Goal: Share content

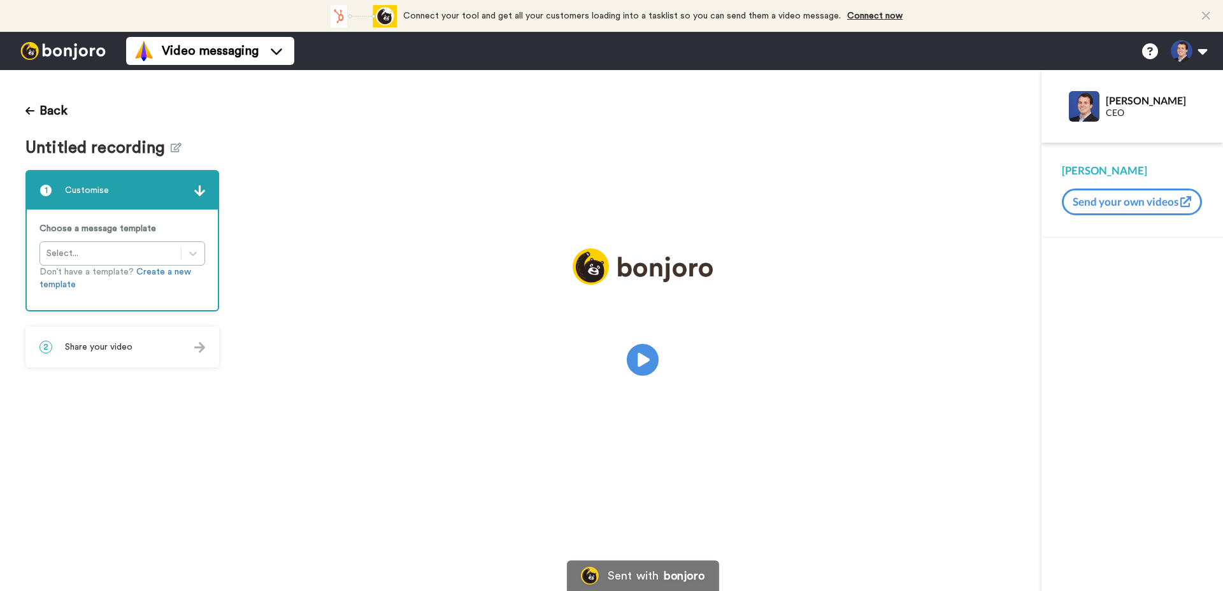
click at [105, 350] on span "Share your video" at bounding box center [99, 347] width 68 height 13
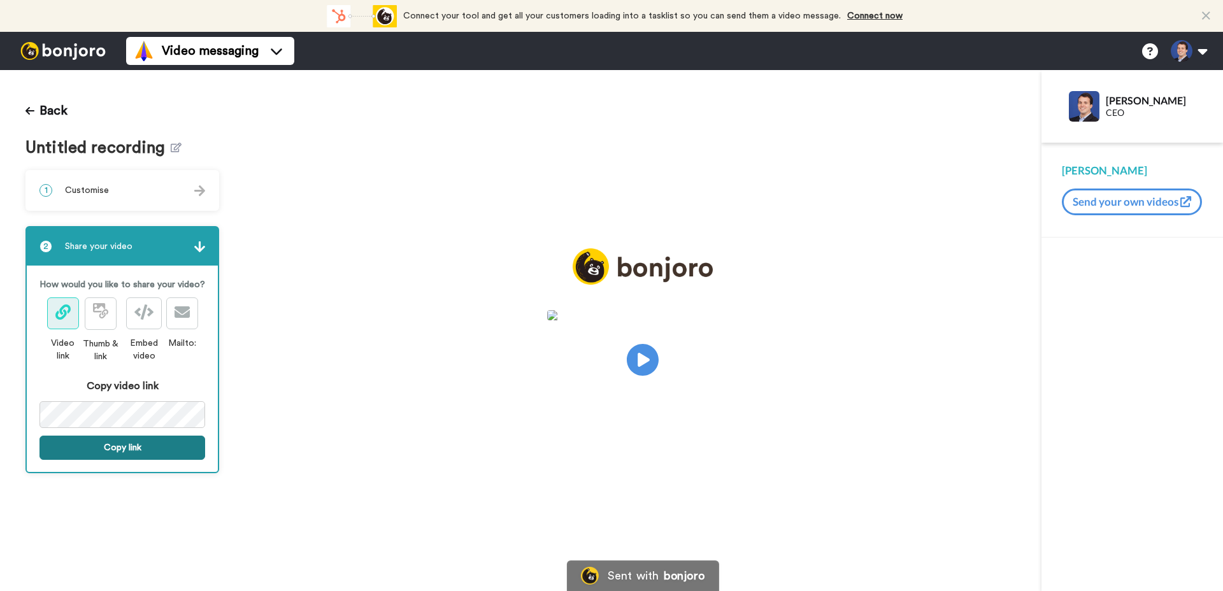
click at [133, 440] on button "Copy link" at bounding box center [122, 448] width 166 height 24
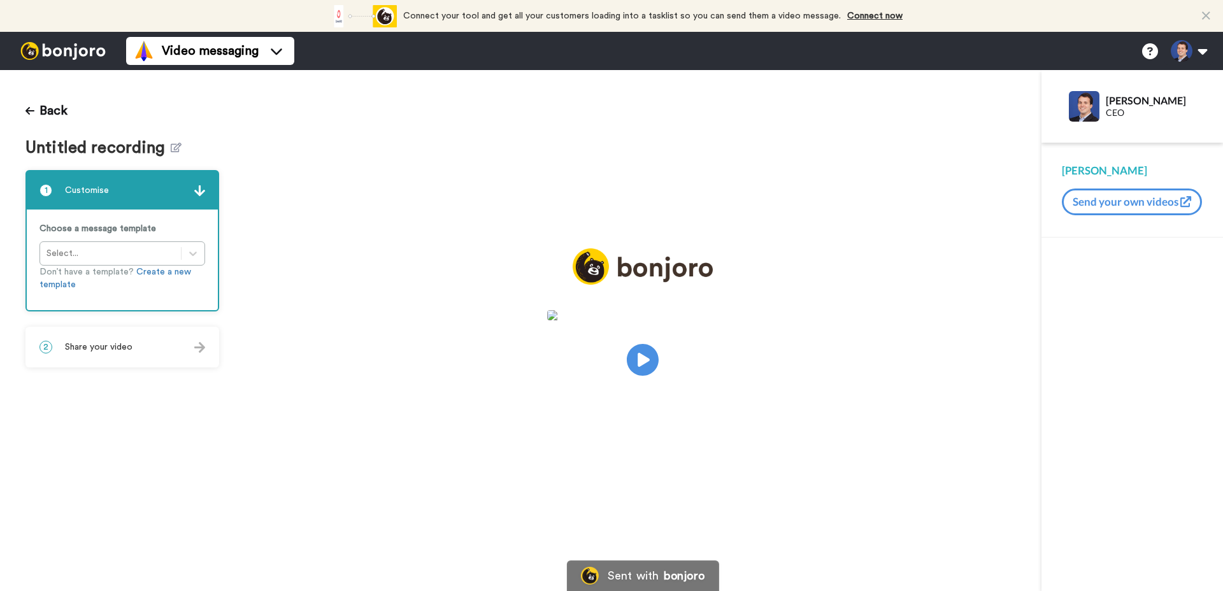
click at [149, 352] on div "2 Share your video" at bounding box center [122, 347] width 191 height 38
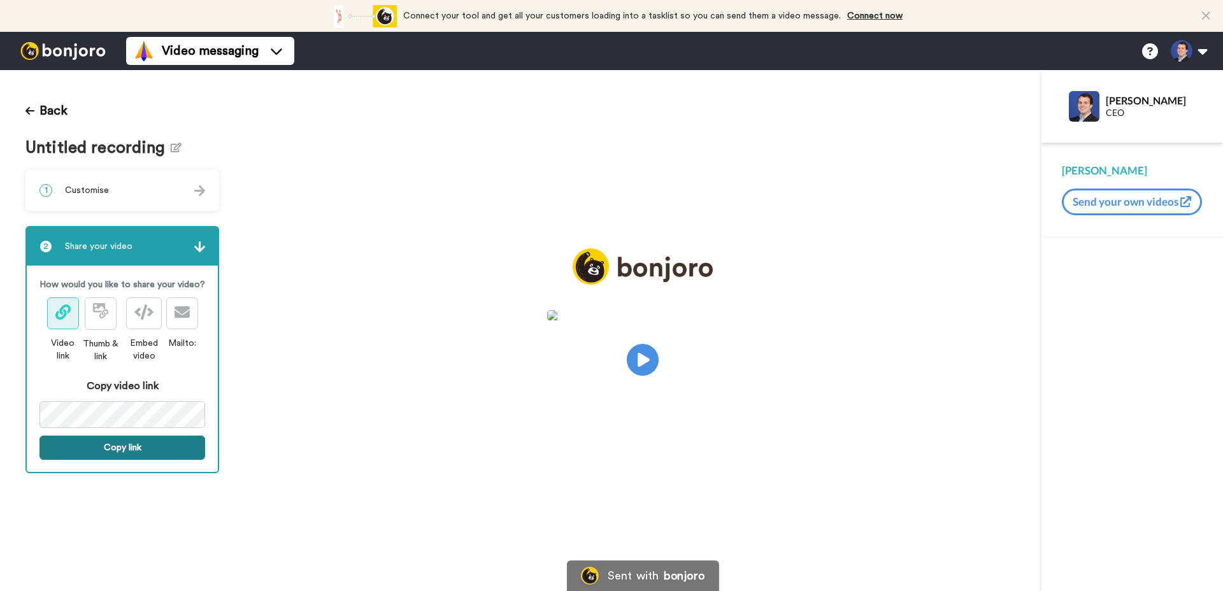
click at [129, 436] on button "Copy link" at bounding box center [122, 448] width 166 height 24
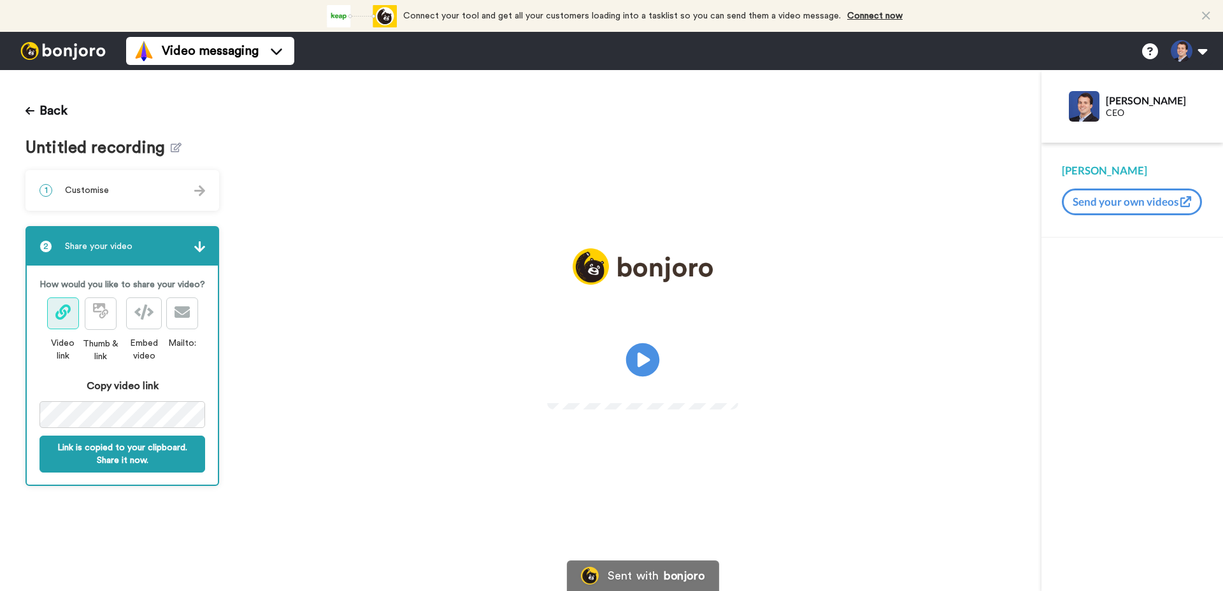
click at [636, 361] on icon at bounding box center [643, 360] width 34 height 34
